Goal: Information Seeking & Learning: Find specific fact

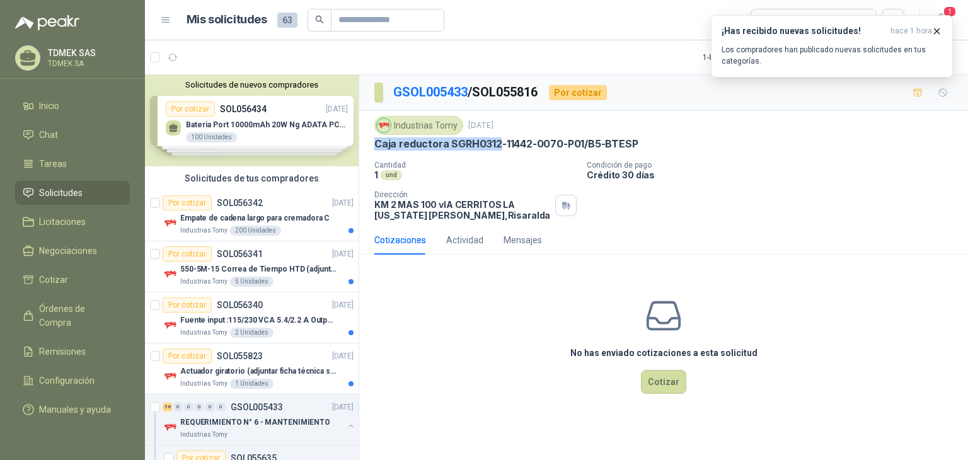
scroll to position [4123, 0]
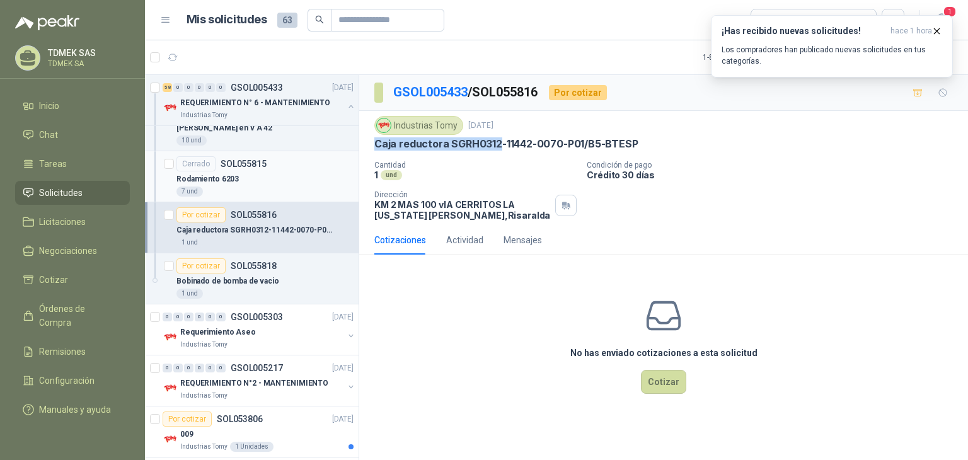
click at [226, 173] on p "Rodamiento 6203" at bounding box center [207, 179] width 62 height 12
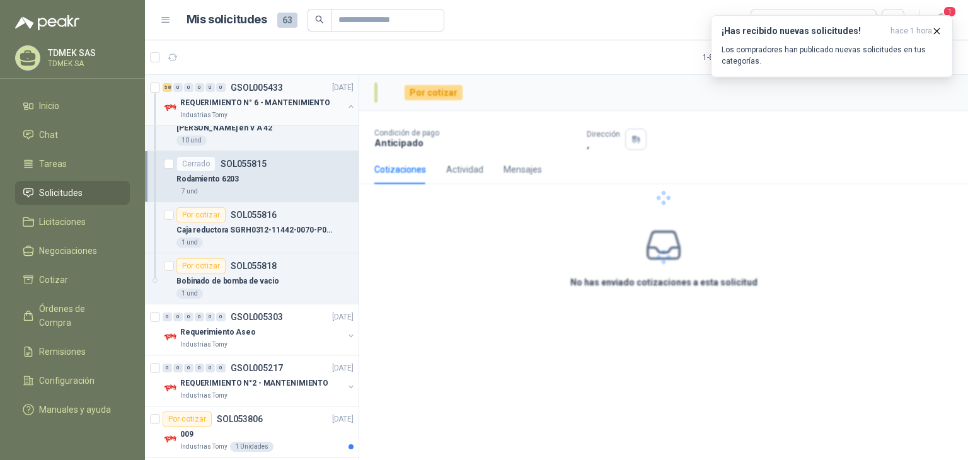
click at [240, 113] on div "Industrias Tomy" at bounding box center [261, 115] width 163 height 10
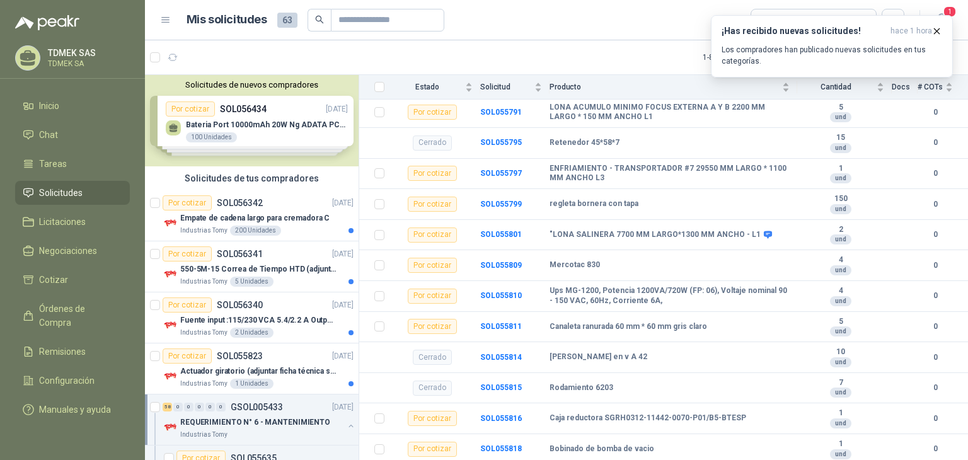
click at [295, 113] on div "Solicitudes de nuevos compradores Por cotizar SOL056434 [DATE] Bateria Port 100…" at bounding box center [252, 120] width 214 height 91
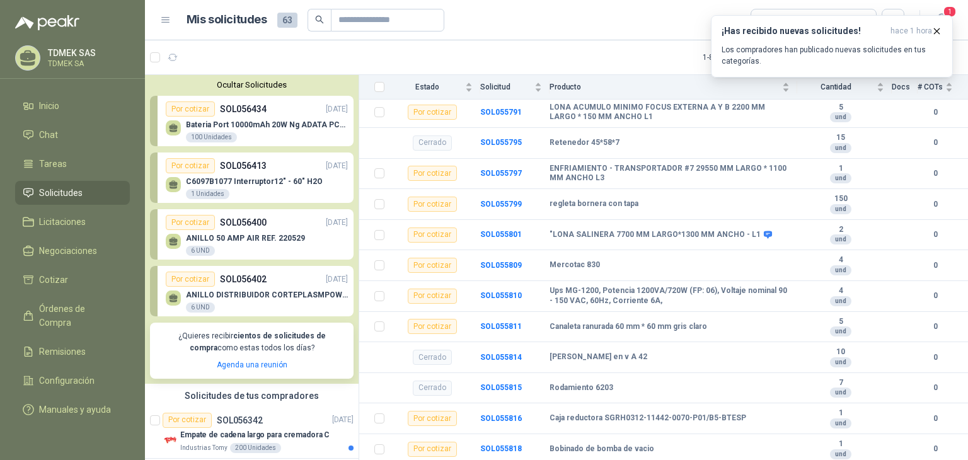
click at [245, 171] on p "SOL056413" at bounding box center [243, 166] width 47 height 14
click at [249, 184] on p "C6097B1077 Interruptor12" - 60" H2O" at bounding box center [254, 181] width 137 height 9
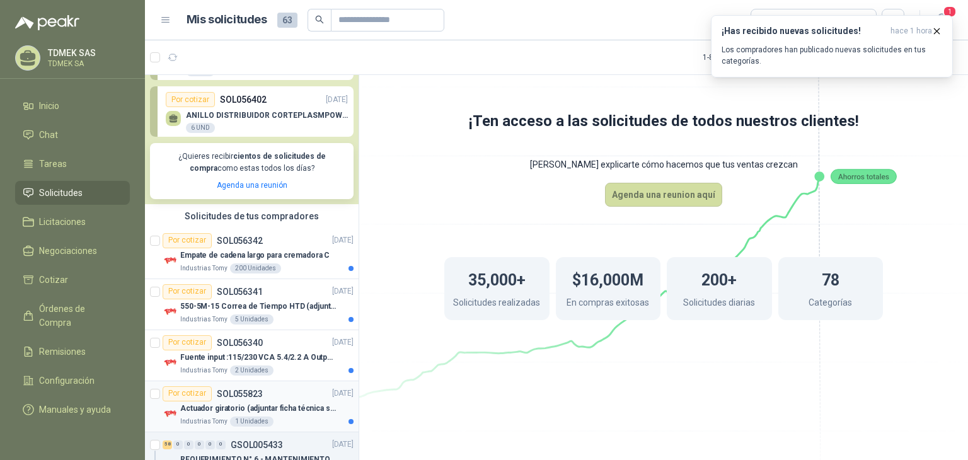
scroll to position [189, 0]
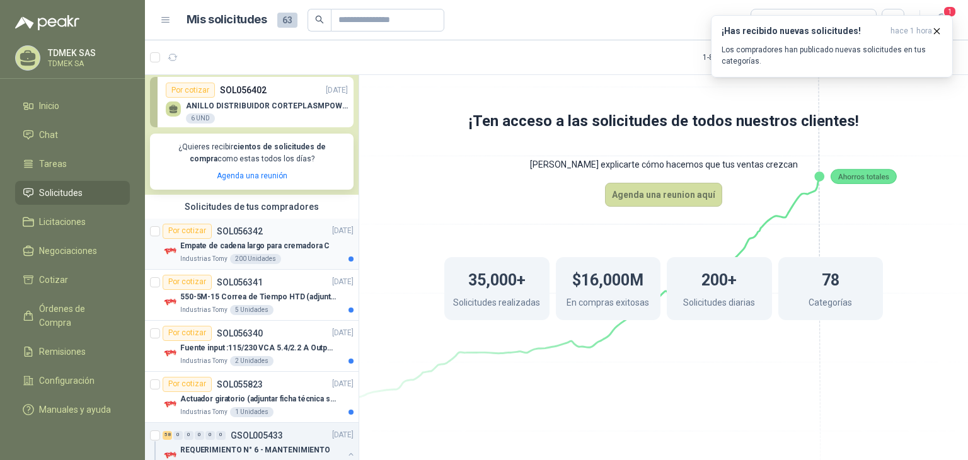
click at [202, 245] on p "Empate de cadena largo para cremadora C" at bounding box center [254, 246] width 149 height 12
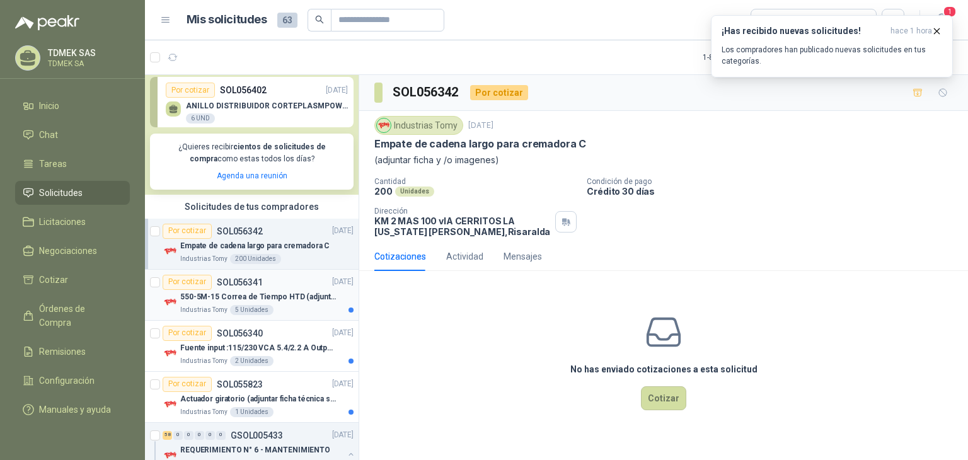
click at [234, 292] on p "550-5M-15 Correa de Tiempo HTD (adjuntar ficha y /o imagenes)" at bounding box center [258, 297] width 157 height 12
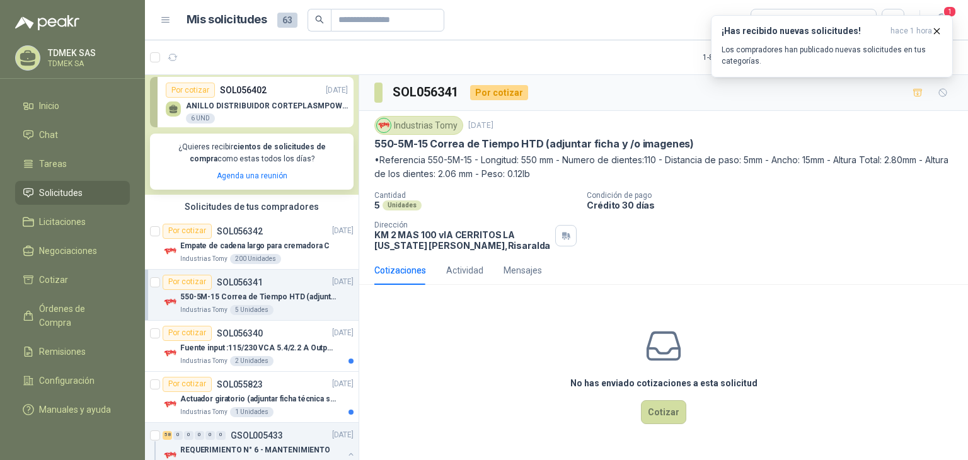
scroll to position [315, 0]
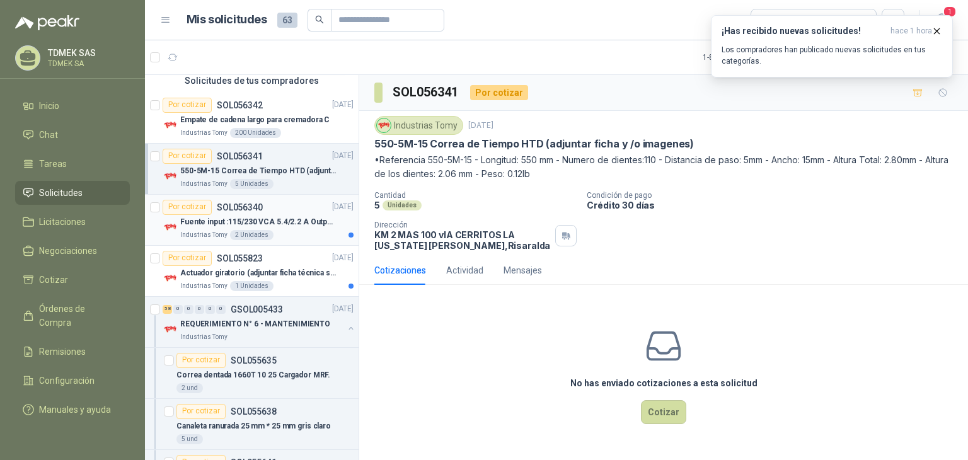
click at [214, 220] on p "Fuente input :115/230 VCA 5.4/2.2 A Output: 24 VDC 10 A 47-63 Hz" at bounding box center [258, 222] width 157 height 12
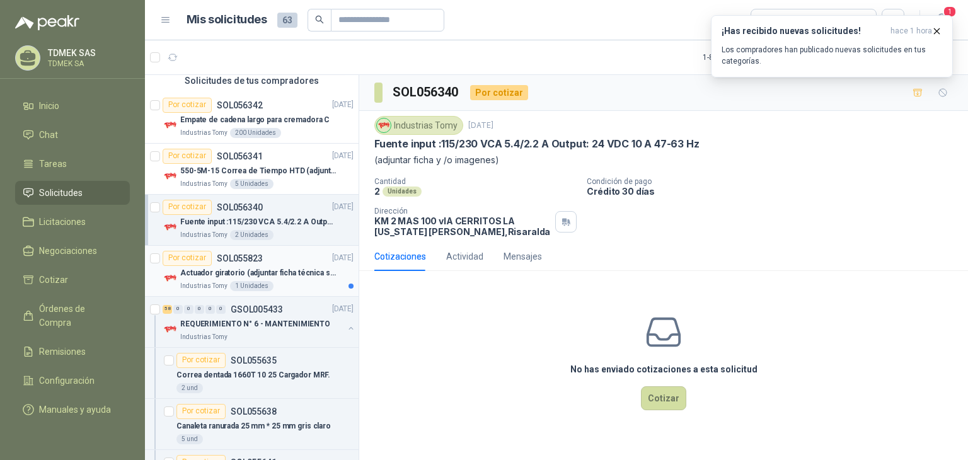
click at [224, 268] on p "Actuador giratorio (adjuntar ficha técnica si es diferente a festo)" at bounding box center [258, 273] width 157 height 12
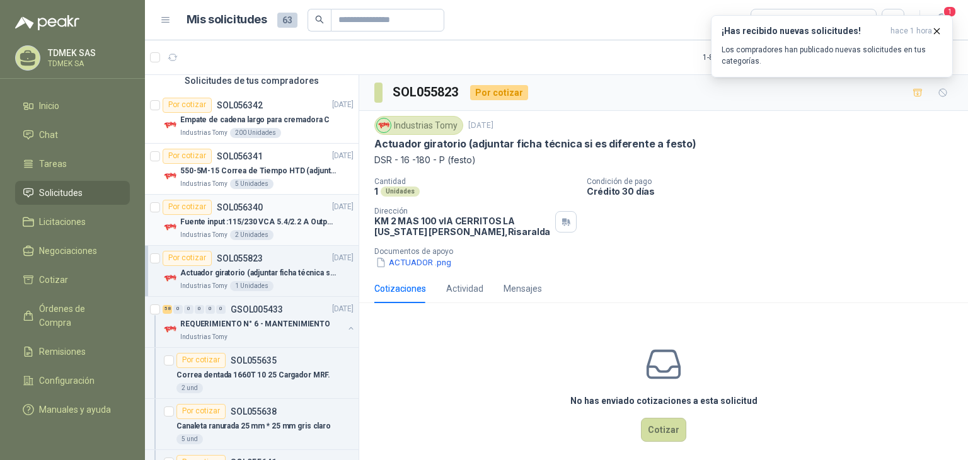
click at [217, 222] on p "Fuente input :115/230 VCA 5.4/2.2 A Output: 24 VDC 10 A 47-63 Hz" at bounding box center [258, 222] width 157 height 12
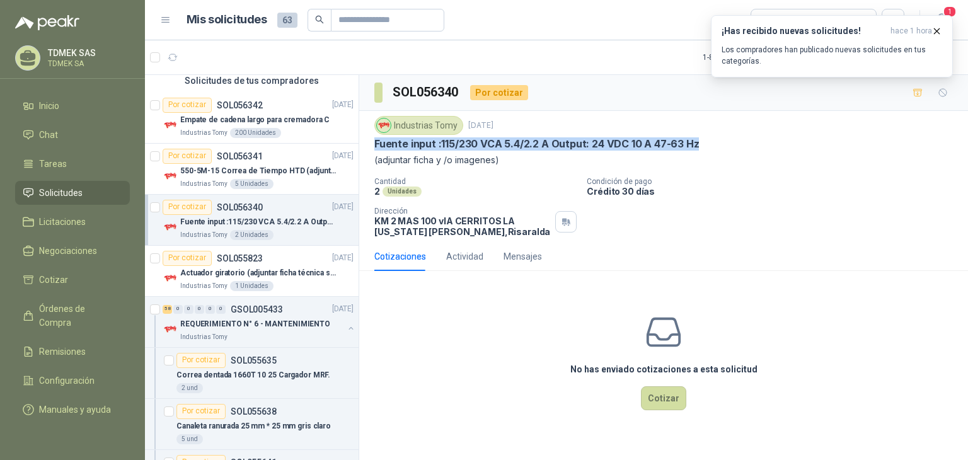
drag, startPoint x: 376, startPoint y: 142, endPoint x: 704, endPoint y: 137, distance: 328.4
click at [704, 137] on div "Fuente input :115/230 VCA 5.4/2.2 A Output: 24 VDC 10 A 47-63 Hz" at bounding box center [663, 143] width 579 height 13
copy p "Fuente input :115/230 VCA 5.4/2.2 A Output: 24 VDC 10 A 47-63 Hz"
